Goal: Transaction & Acquisition: Purchase product/service

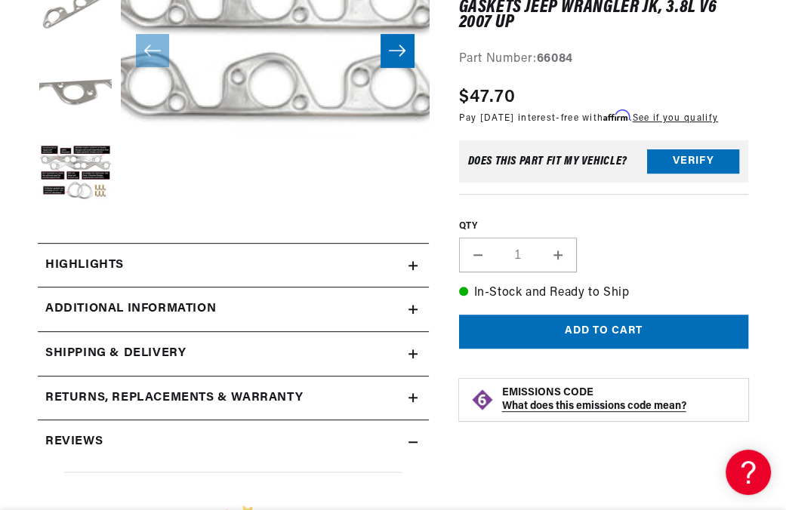
scroll to position [377, 0]
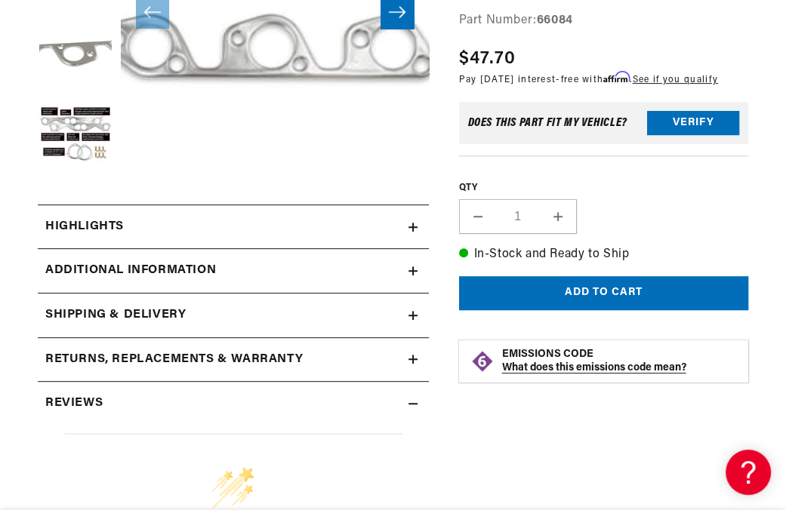
click at [414, 229] on icon at bounding box center [412, 227] width 9 height 9
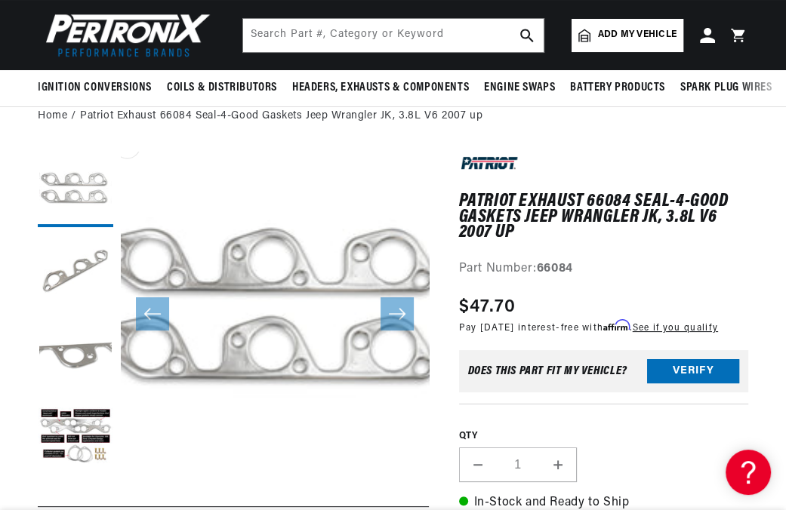
scroll to position [30, 0]
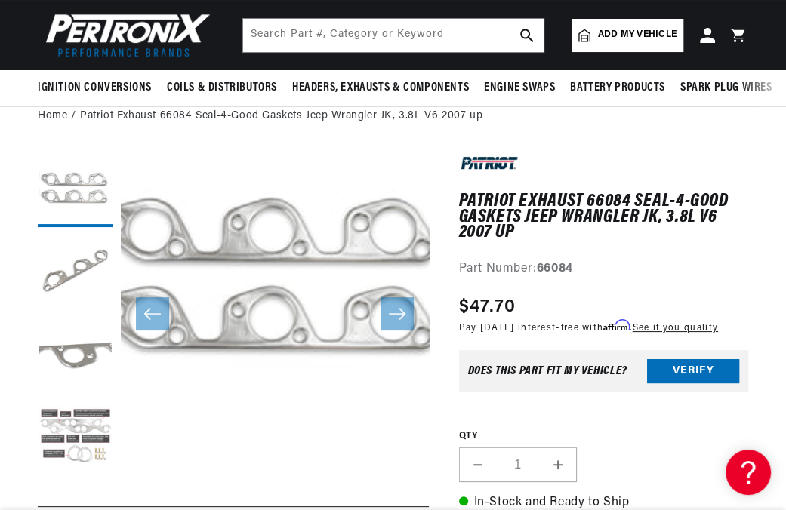
click at [77, 432] on button "Load image 4 in gallery view" at bounding box center [75, 438] width 75 height 75
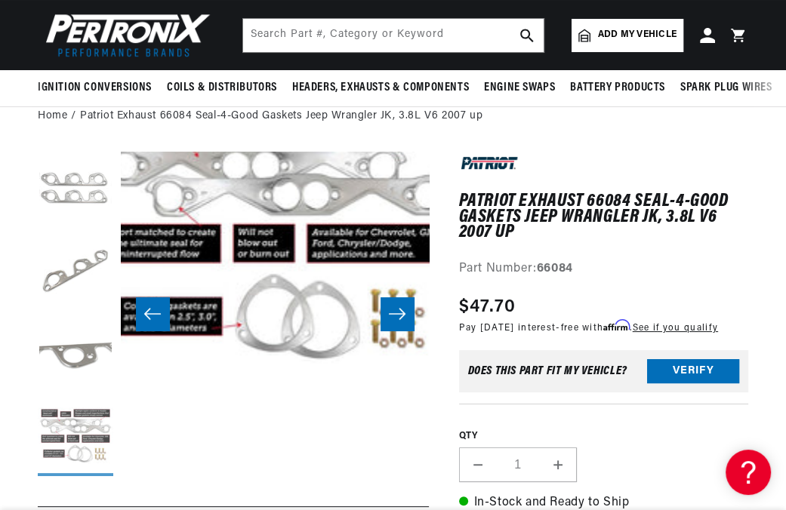
scroll to position [0, 0]
drag, startPoint x: 170, startPoint y: 252, endPoint x: 258, endPoint y: 272, distance: 90.4
click at [91, 364] on button "Open media 4 in modal" at bounding box center [91, 364] width 0 height 0
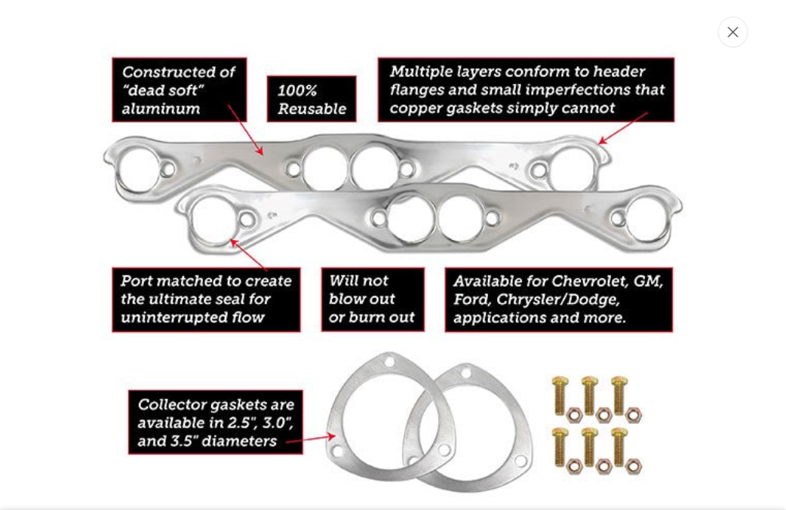
click at [734, 35] on icon "Close" at bounding box center [733, 31] width 11 height 11
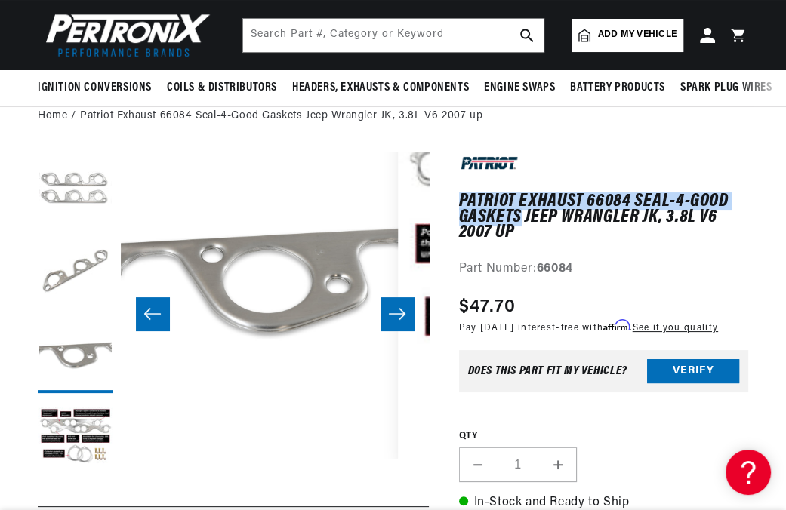
drag, startPoint x: 460, startPoint y: 198, endPoint x: 521, endPoint y: 218, distance: 64.2
click at [521, 218] on h1 "Patriot Exhaust 66084 Seal-4-Good Gaskets Jeep Wrangler JK, 3.8L V6 2007 up" at bounding box center [603, 217] width 289 height 46
copy h1 "Patriot Exhaust 66084 Seal-4-Good Gaskets"
